Goal: Find specific page/section: Find specific page/section

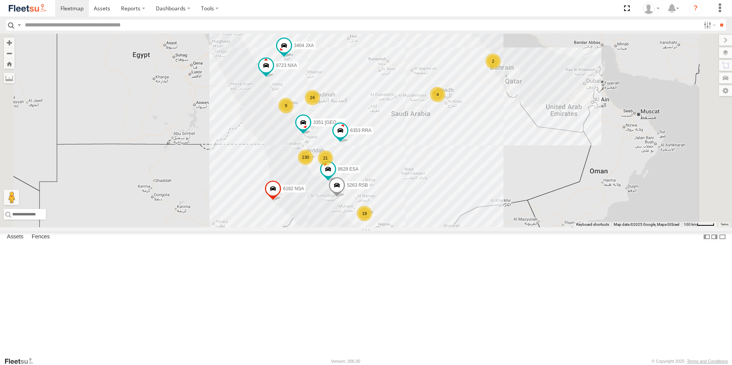
click at [0, 0] on span "Offline" at bounding box center [0, 0] width 0 height 0
click at [0, 0] on span "JED Airport" at bounding box center [0, 0] width 0 height 0
click at [0, 0] on span "JED LH" at bounding box center [0, 0] width 0 height 0
click at [0, 0] on span "JED GOV" at bounding box center [0, 0] width 0 height 0
click at [0, 0] on span "JED Main Operations" at bounding box center [0, 0] width 0 height 0
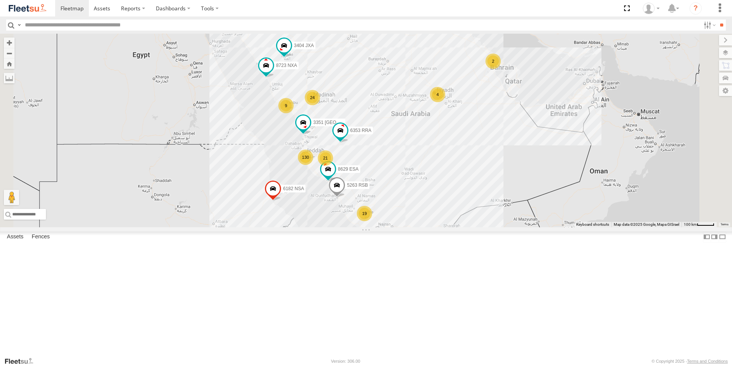
click at [0, 0] on span "JED Passports" at bounding box center [0, 0] width 0 height 0
click at [0, 0] on div "JED LH" at bounding box center [0, 0] width 0 height 0
click at [0, 0] on span "JED LH" at bounding box center [0, 0] width 0 height 0
click at [0, 0] on span "JED RUH NCB Mail Room" at bounding box center [0, 0] width 0 height 0
click at [0, 0] on div "JED SNB" at bounding box center [0, 0] width 0 height 0
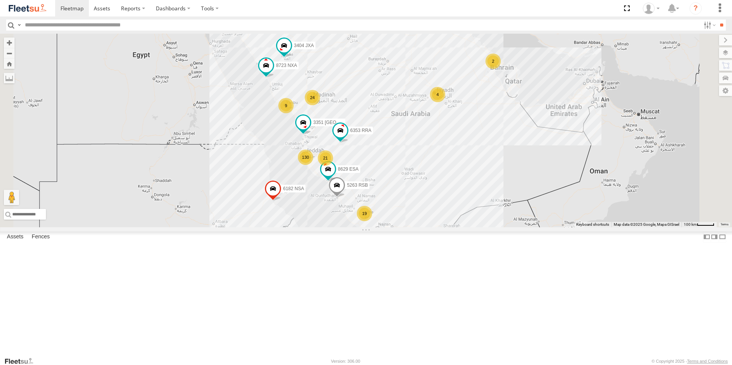
click at [0, 0] on span "JED SNB" at bounding box center [0, 0] width 0 height 0
click at [0, 0] on span "Jeddah - Alhamadaniah Branch" at bounding box center [0, 0] width 0 height 0
click at [0, 0] on span "Jeddah - Obhur branch" at bounding box center [0, 0] width 0 height 0
click at [719, 25] on input "**" at bounding box center [721, 25] width 9 height 11
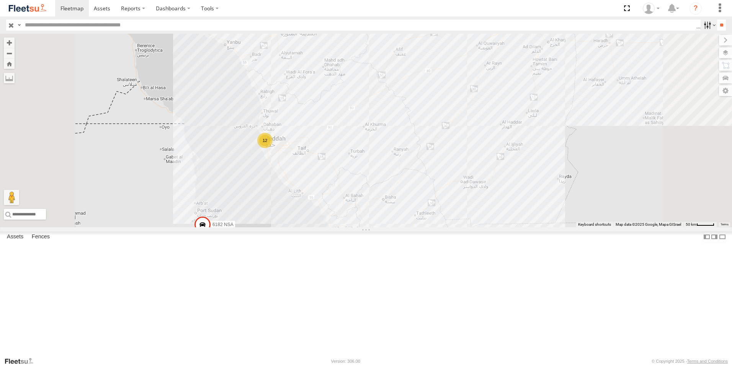
click at [704, 27] on label at bounding box center [709, 25] width 16 height 11
click at [719, 25] on input "**" at bounding box center [721, 25] width 9 height 11
click at [0, 0] on span at bounding box center [0, 0] width 0 height 0
click at [712, 24] on label at bounding box center [709, 25] width 16 height 11
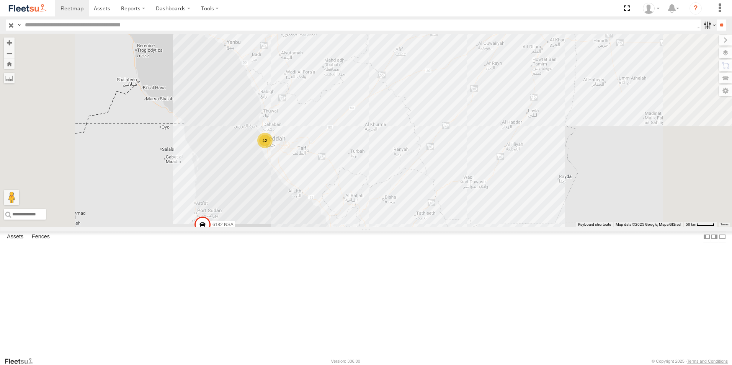
click at [712, 24] on label at bounding box center [709, 25] width 16 height 11
drag, startPoint x: 62, startPoint y: 50, endPoint x: 61, endPoint y: 46, distance: 4.1
click at [0, 0] on div "7359 NXA [PERSON_NAME] SNB Tactical - Rayan 1-14 [GEOGRAPHIC_DATA] ([GEOGRAPHIC…" at bounding box center [0, 0] width 0 height 0
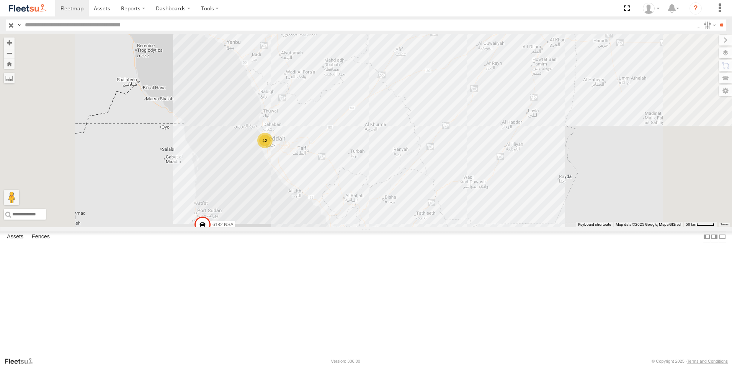
click at [0, 0] on div "JED SNB" at bounding box center [0, 0] width 0 height 0
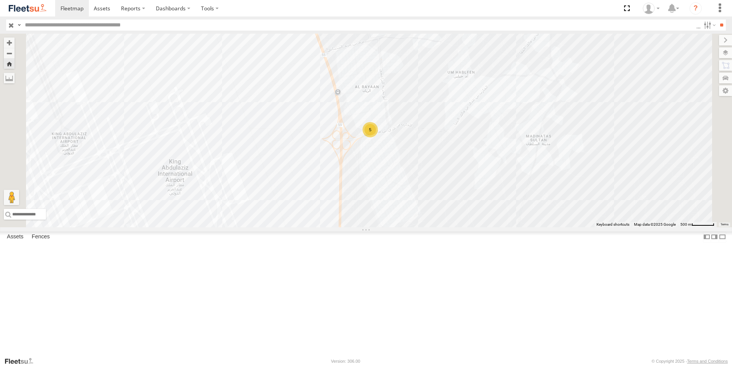
scroll to position [31, 0]
